Goal: Transaction & Acquisition: Purchase product/service

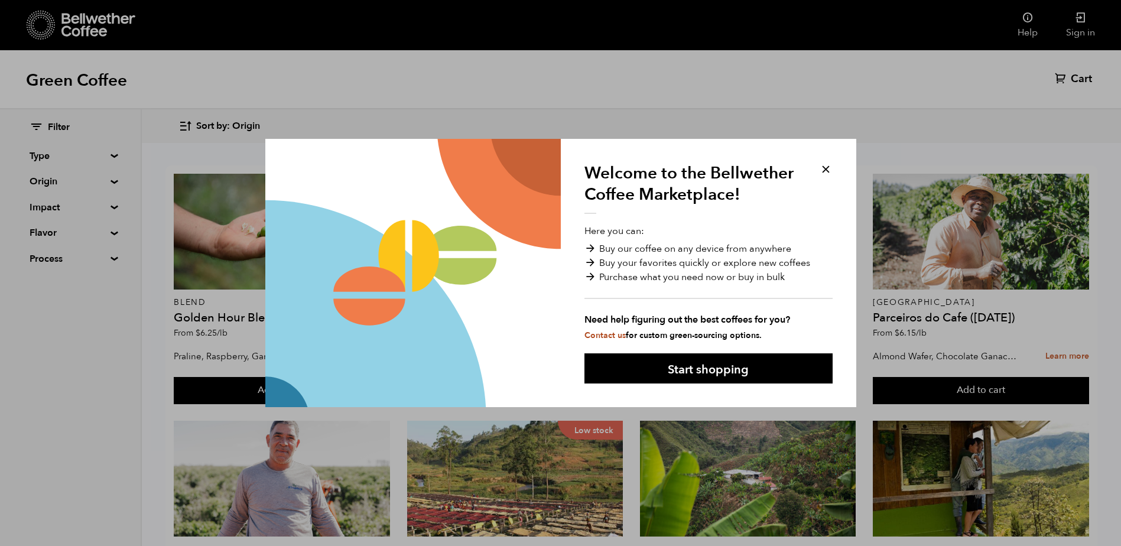
click at [827, 171] on button at bounding box center [826, 170] width 14 height 14
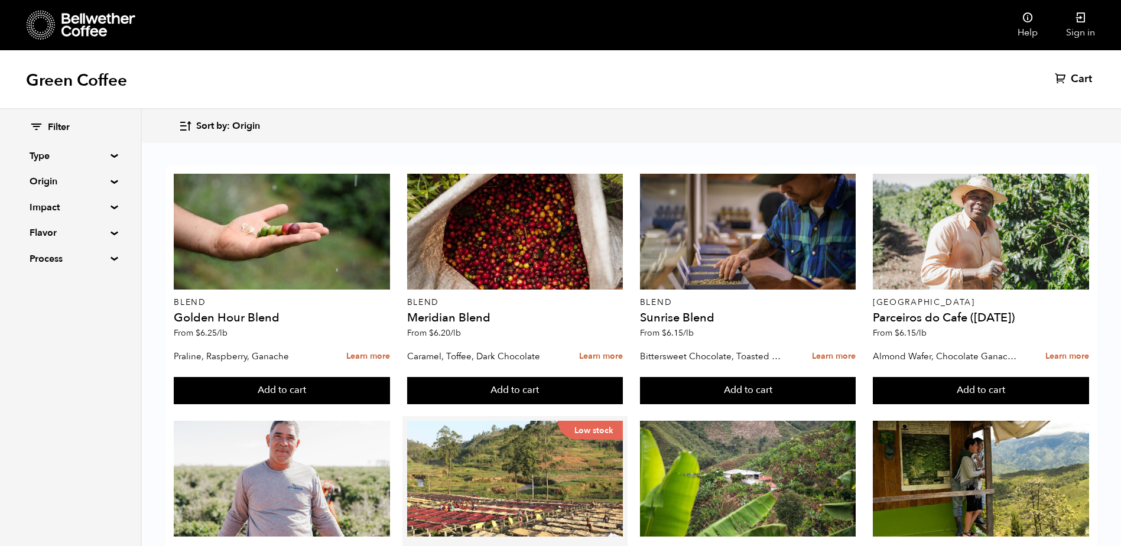
scroll to position [355, 0]
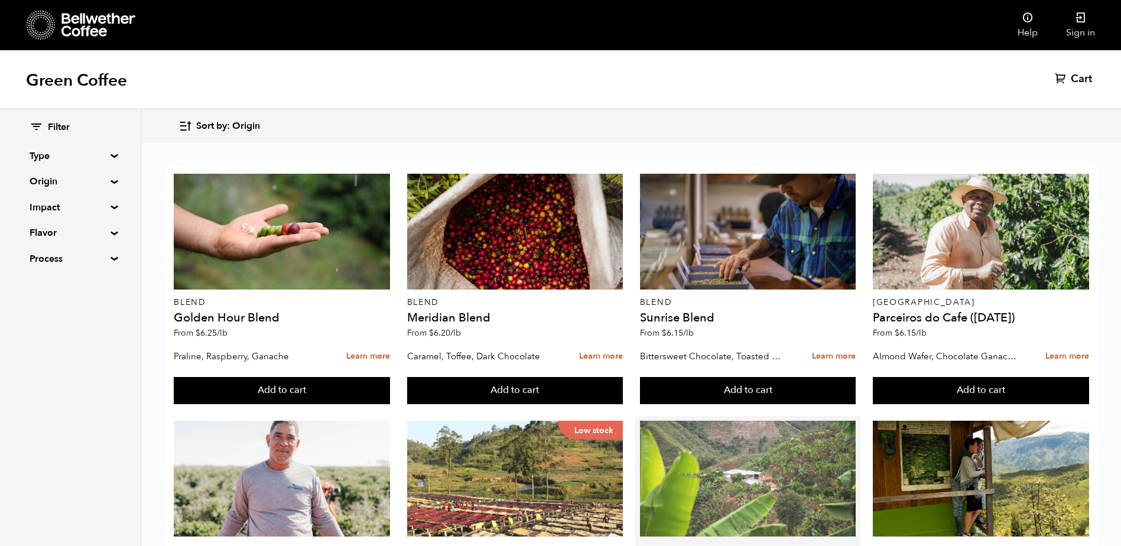
click at [694, 421] on div at bounding box center [748, 479] width 216 height 116
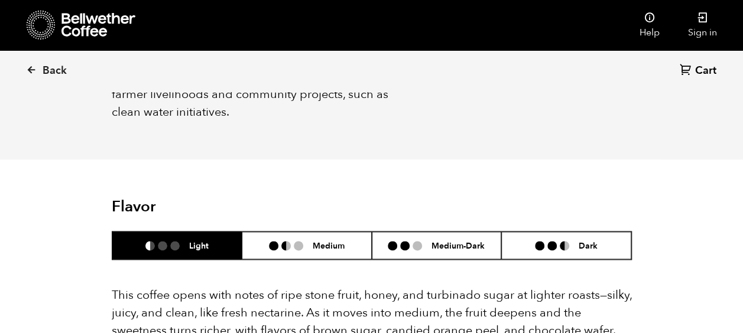
scroll to position [768, 0]
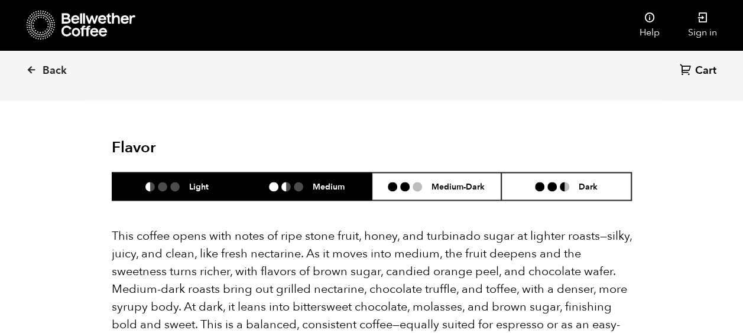
click at [329, 181] on h6 "Medium" at bounding box center [329, 186] width 32 height 10
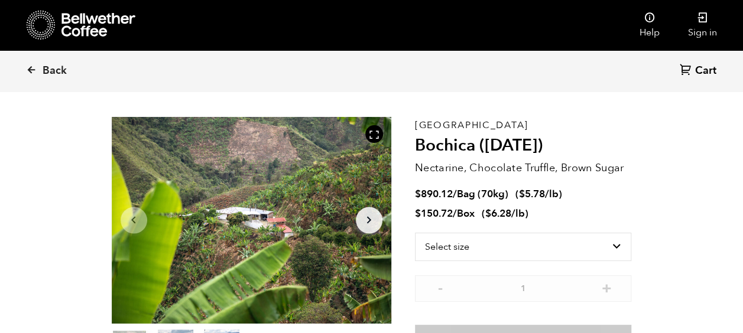
scroll to position [0, 0]
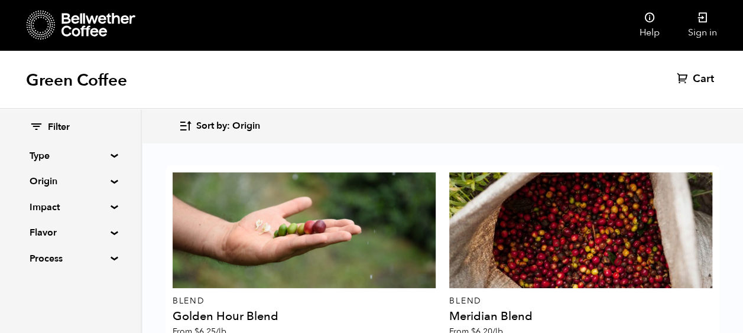
scroll to position [1300, 0]
